Goal: Transaction & Acquisition: Purchase product/service

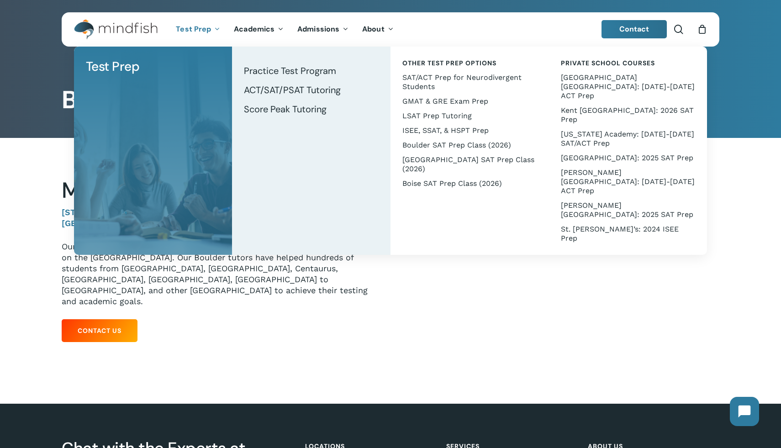
click at [194, 34] on li "Test Prep Test Prep Test Prep Tutoring Practice Test Program ACT/SAT/PSAT Tutor…" at bounding box center [198, 29] width 58 height 34
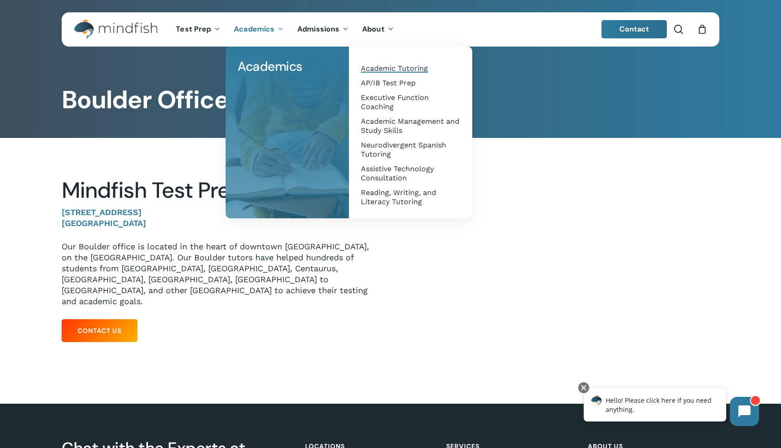
click at [375, 67] on span "Academic Tutoring" at bounding box center [394, 68] width 67 height 9
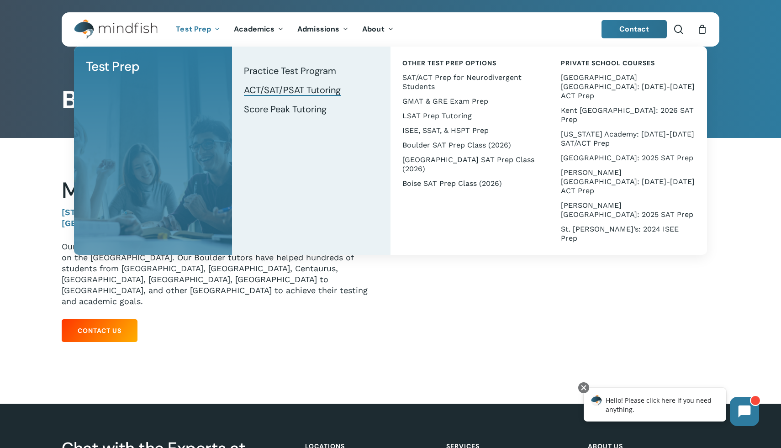
click at [250, 86] on span "ACT/SAT/PSAT Tutoring" at bounding box center [292, 90] width 97 height 12
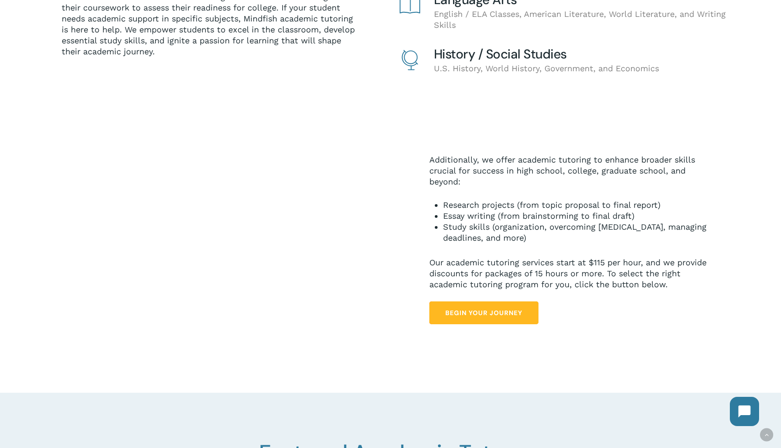
scroll to position [395, 0]
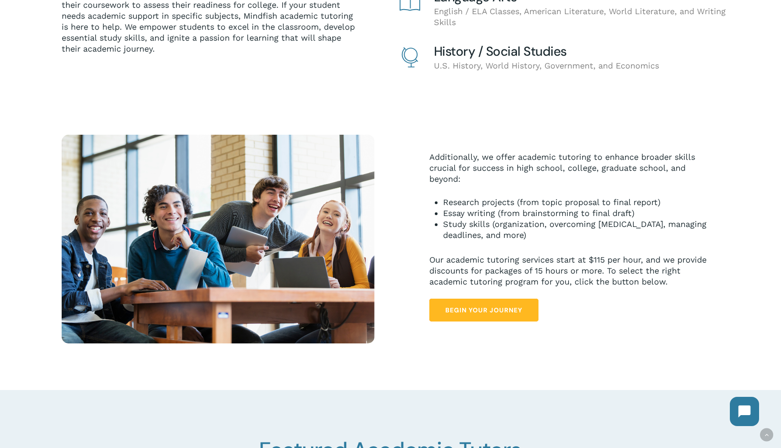
click at [485, 311] on span "Begin Your Journey" at bounding box center [483, 310] width 77 height 9
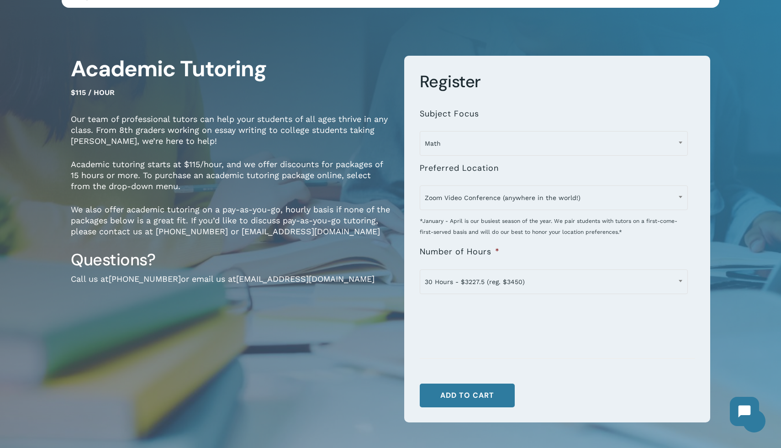
scroll to position [42, 0]
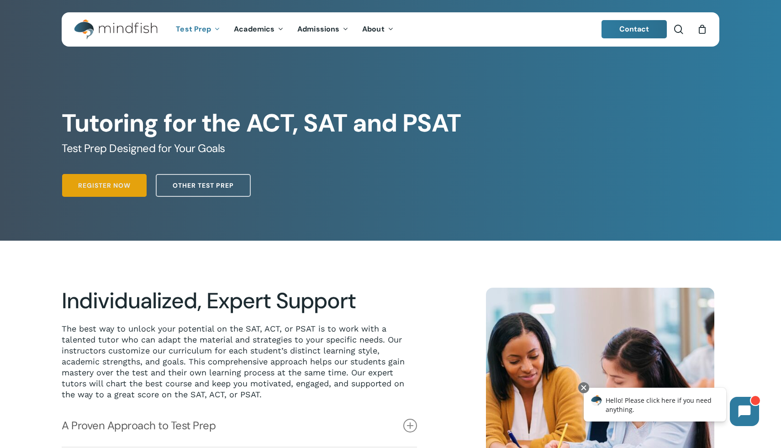
click at [108, 184] on span "Register Now" at bounding box center [104, 185] width 53 height 9
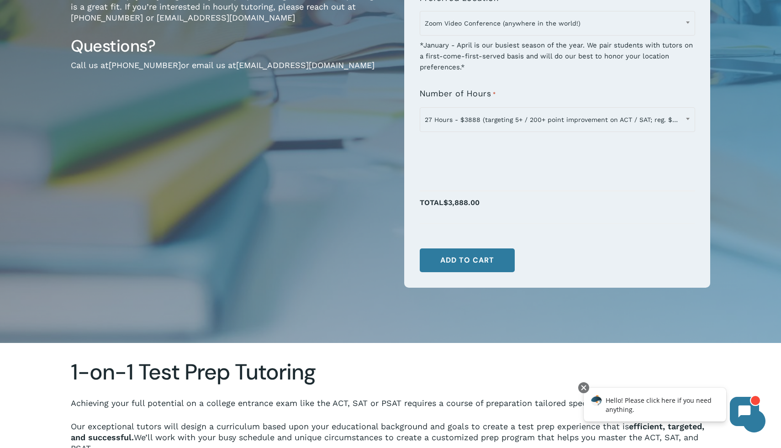
scroll to position [237, 0]
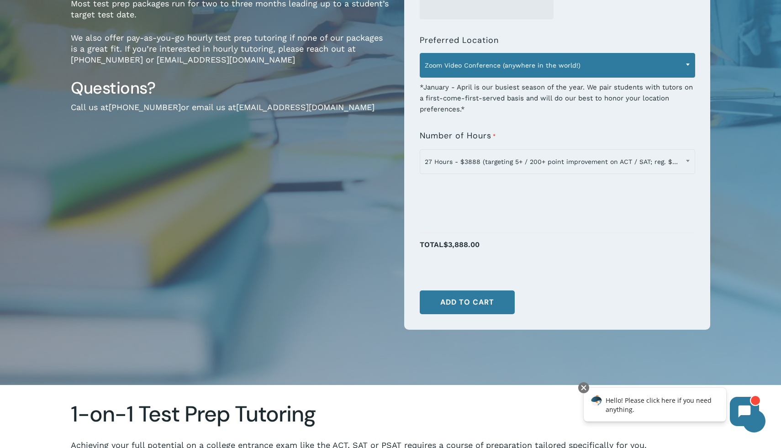
click at [506, 72] on span "Zoom Video Conference (anywhere in the world!)" at bounding box center [557, 65] width 275 height 19
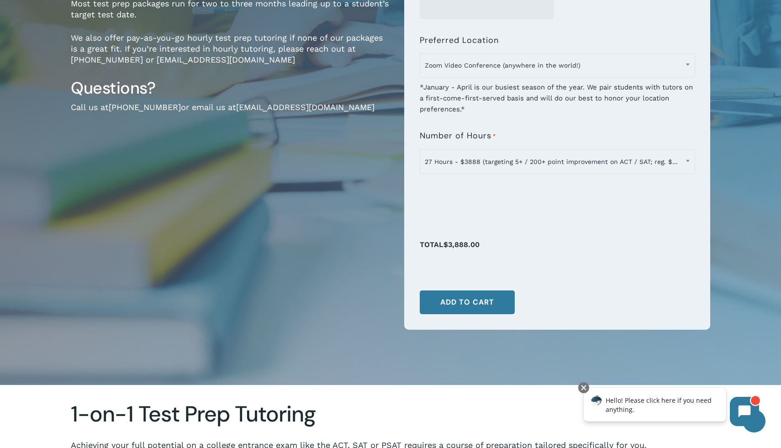
click at [306, 196] on div "1-on-1 Test Prep Tutoring for ACT, SAT & PSAT $160.00 / hour $160 per hour (dis…" at bounding box center [231, 101] width 320 height 489
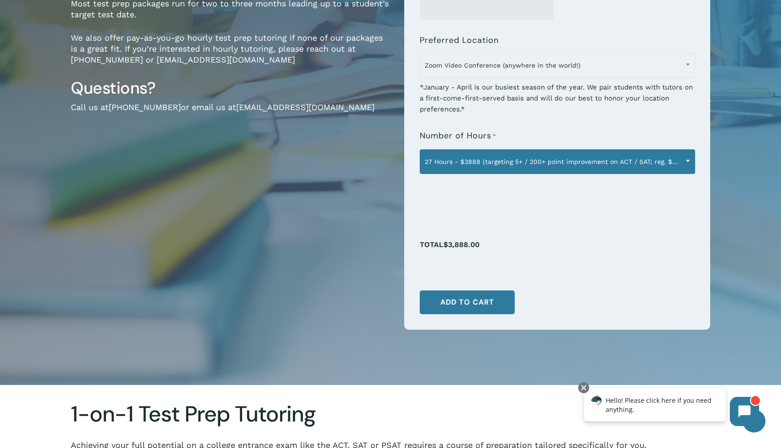
click at [461, 163] on span "27 Hours - $3888 (targeting 5+ / 200+ point improvement on ACT / SAT; reg. $432…" at bounding box center [557, 161] width 275 height 19
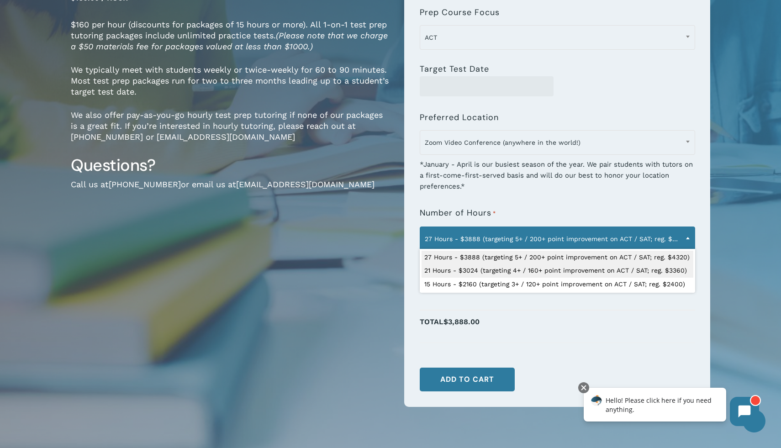
scroll to position [0, 0]
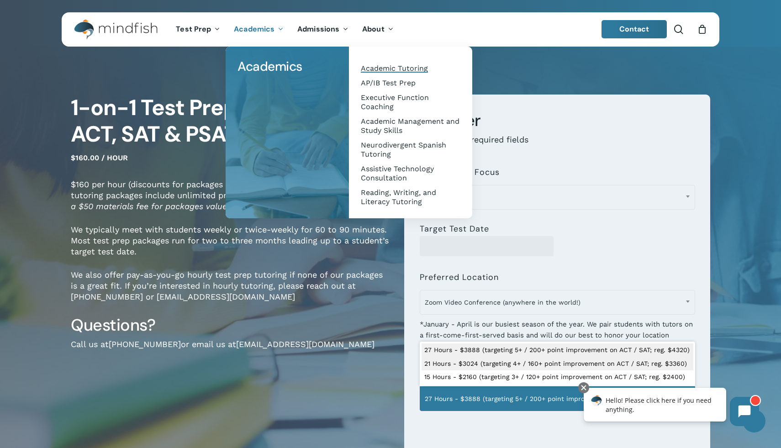
click at [393, 69] on span "Academic Tutoring" at bounding box center [394, 68] width 67 height 9
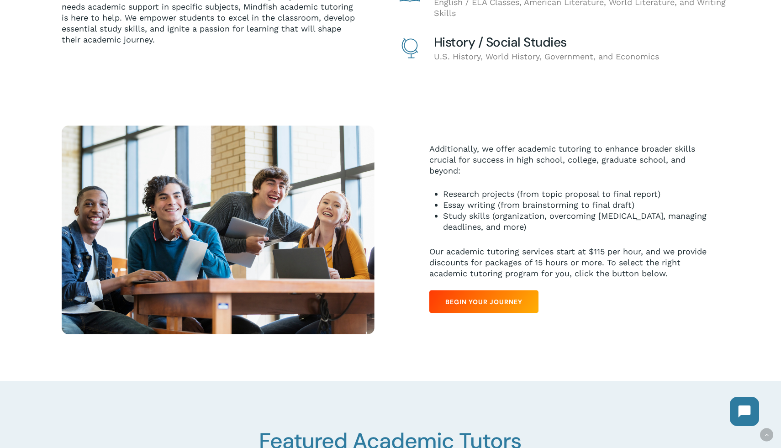
scroll to position [416, 0]
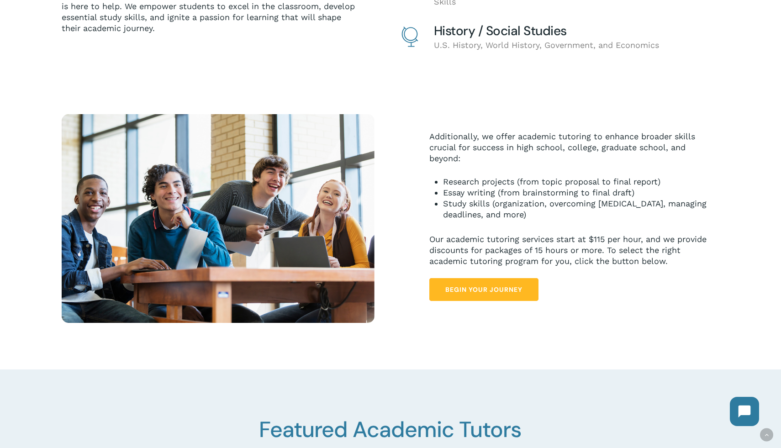
click at [481, 292] on span "Begin Your Journey" at bounding box center [483, 289] width 77 height 9
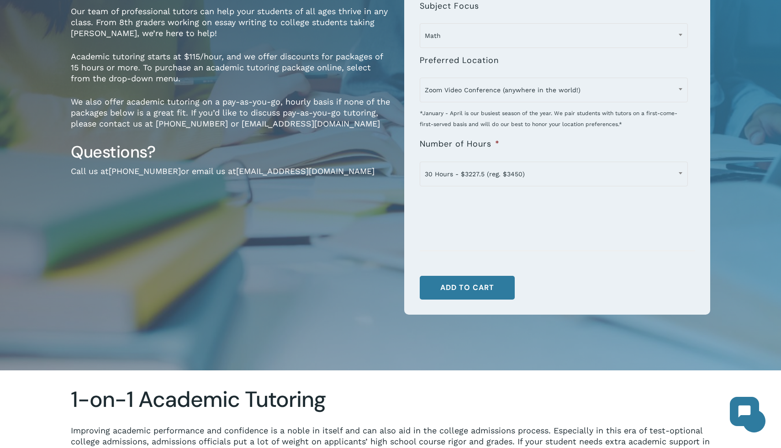
scroll to position [157, 0]
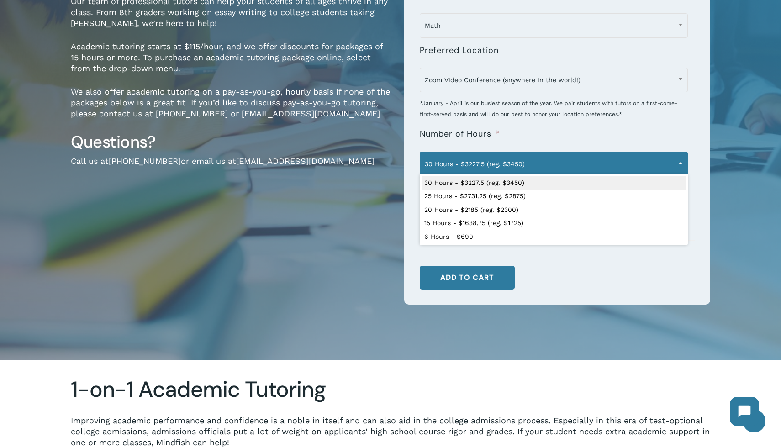
click at [570, 159] on span "30 Hours - $3227.5 (reg. $3450)" at bounding box center [553, 163] width 267 height 19
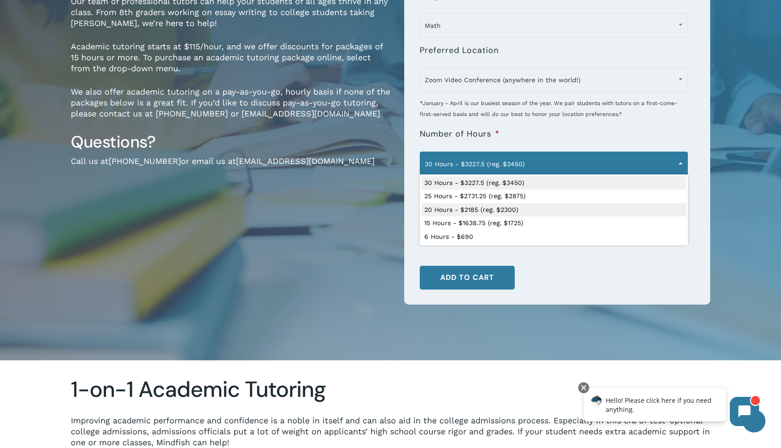
click at [309, 254] on div "Academic Tutoring $115 / hour Our team of professional tutors can help your stu…" at bounding box center [231, 129] width 320 height 383
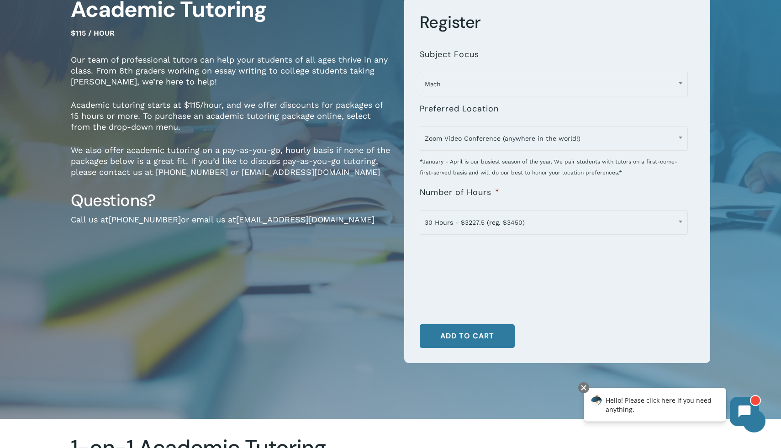
scroll to position [0, 0]
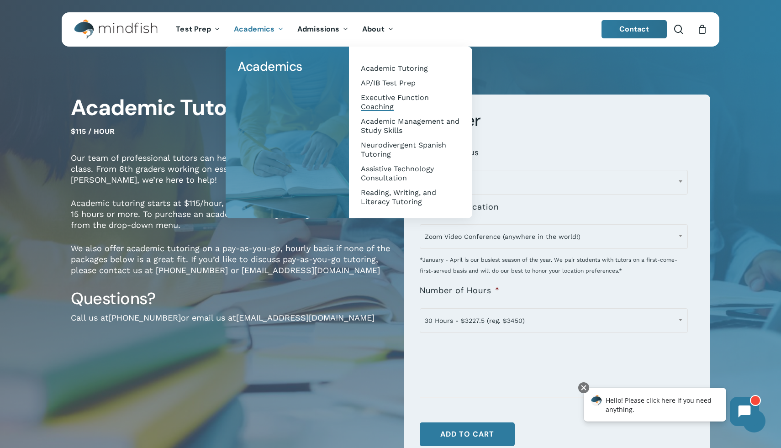
click at [376, 100] on span "Executive Function Coaching" at bounding box center [395, 102] width 68 height 18
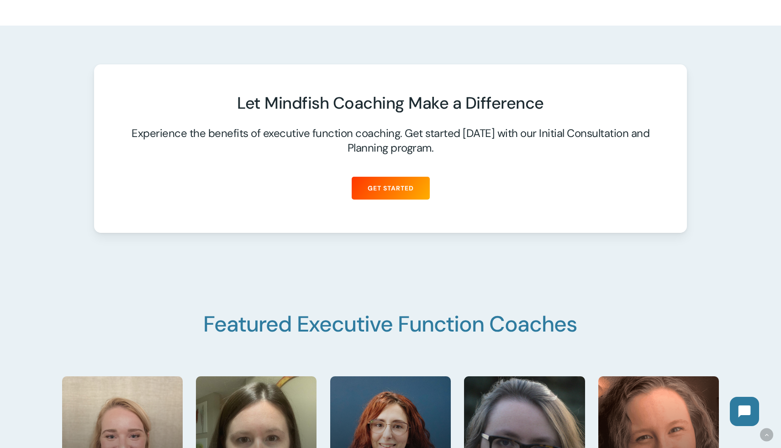
scroll to position [1314, 0]
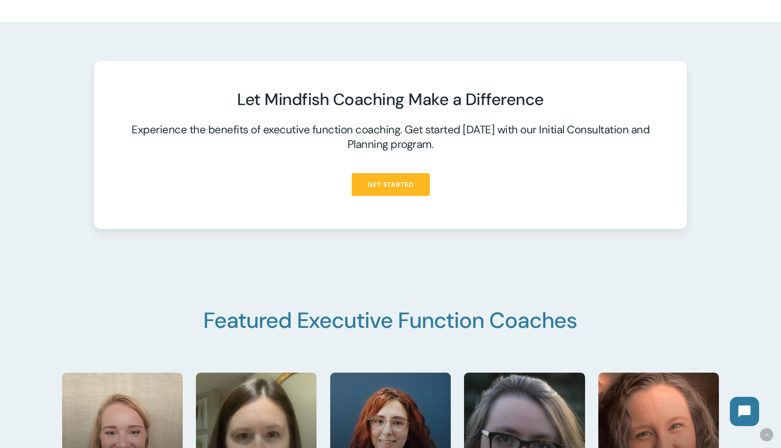
click at [408, 187] on span "Get Started" at bounding box center [391, 184] width 46 height 9
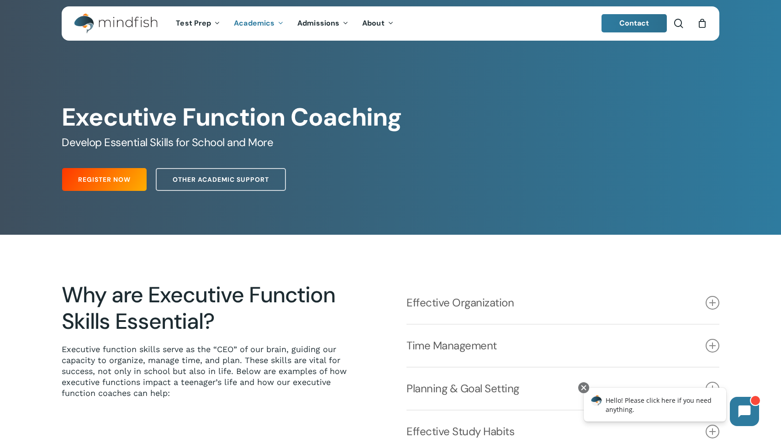
scroll to position [0, 0]
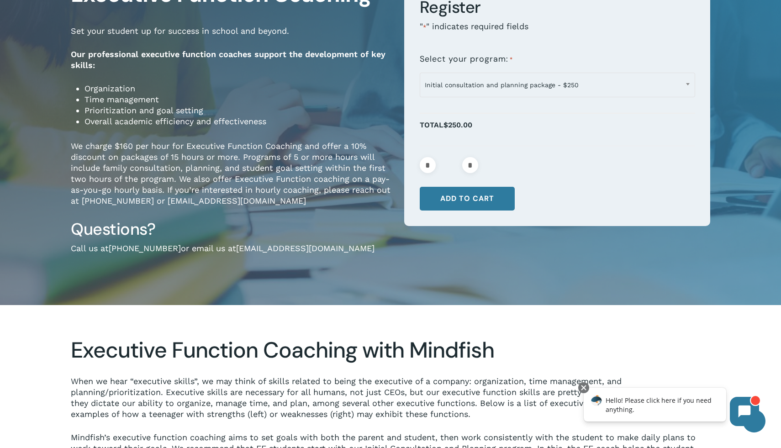
scroll to position [108, 0]
